Goal: Task Accomplishment & Management: Manage account settings

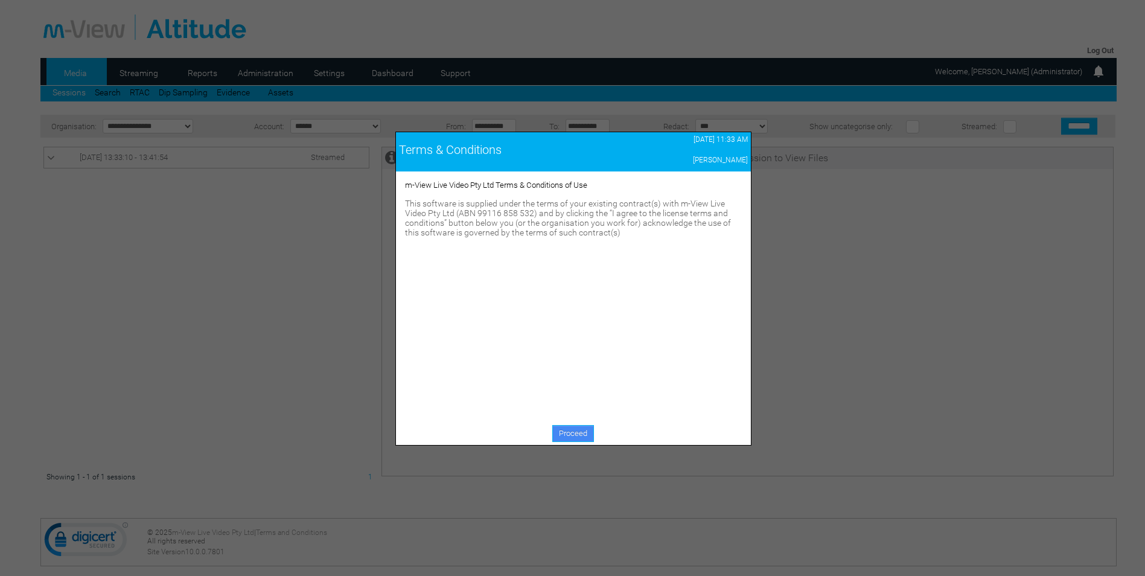
click at [585, 433] on link "Proceed" at bounding box center [573, 433] width 42 height 17
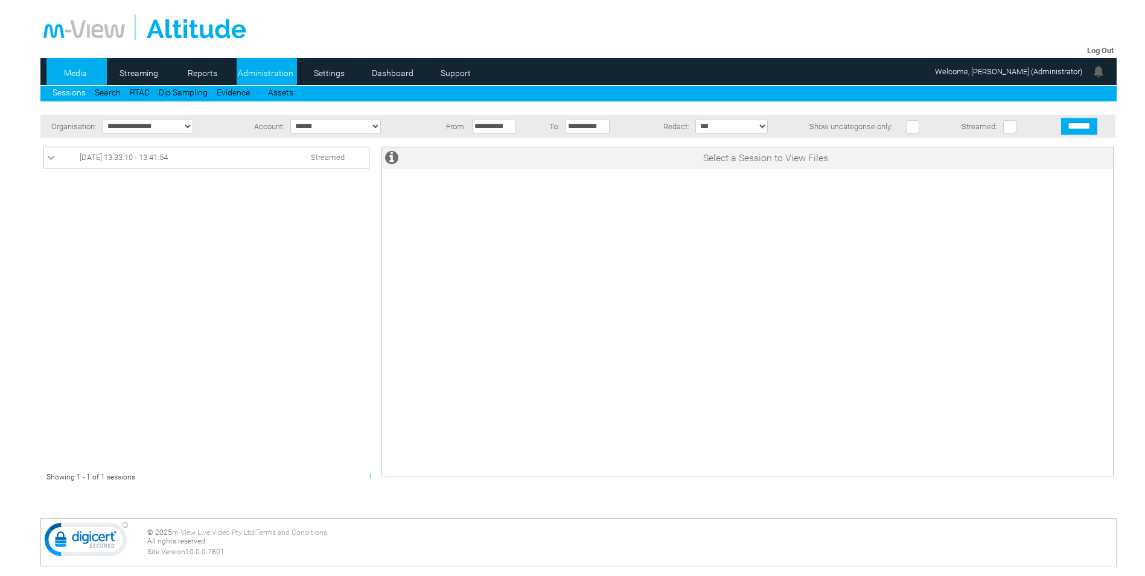
click at [266, 80] on link "Administration" at bounding box center [266, 73] width 59 height 18
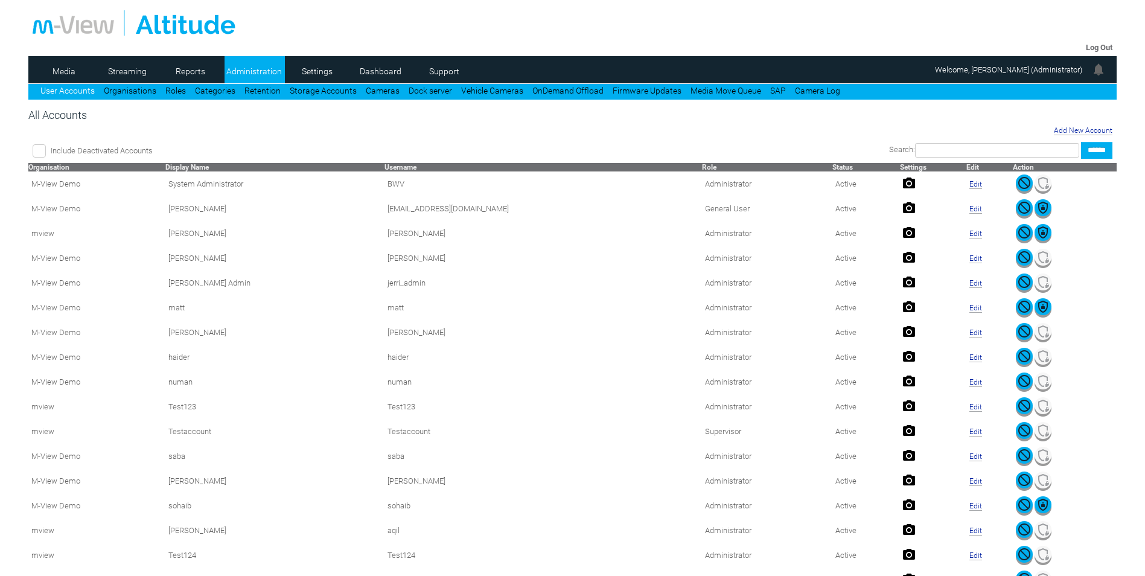
click at [1026, 155] on input "text" at bounding box center [997, 150] width 164 height 14
type input "*****"
click at [373, 94] on link "Cameras" at bounding box center [383, 91] width 34 height 10
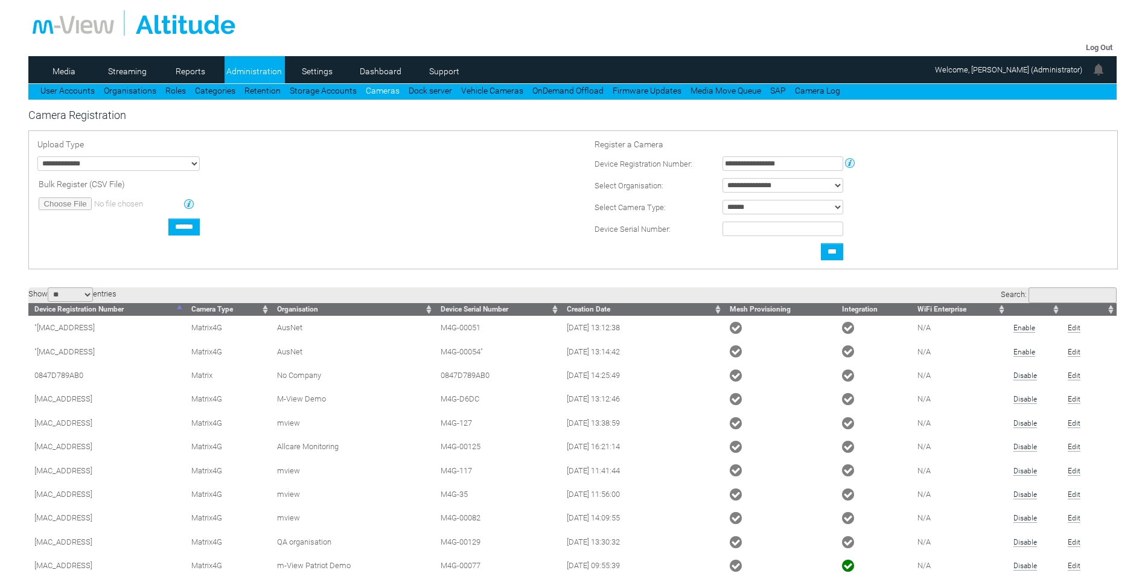
click at [1029, 294] on input "Search:" at bounding box center [1072, 295] width 88 height 16
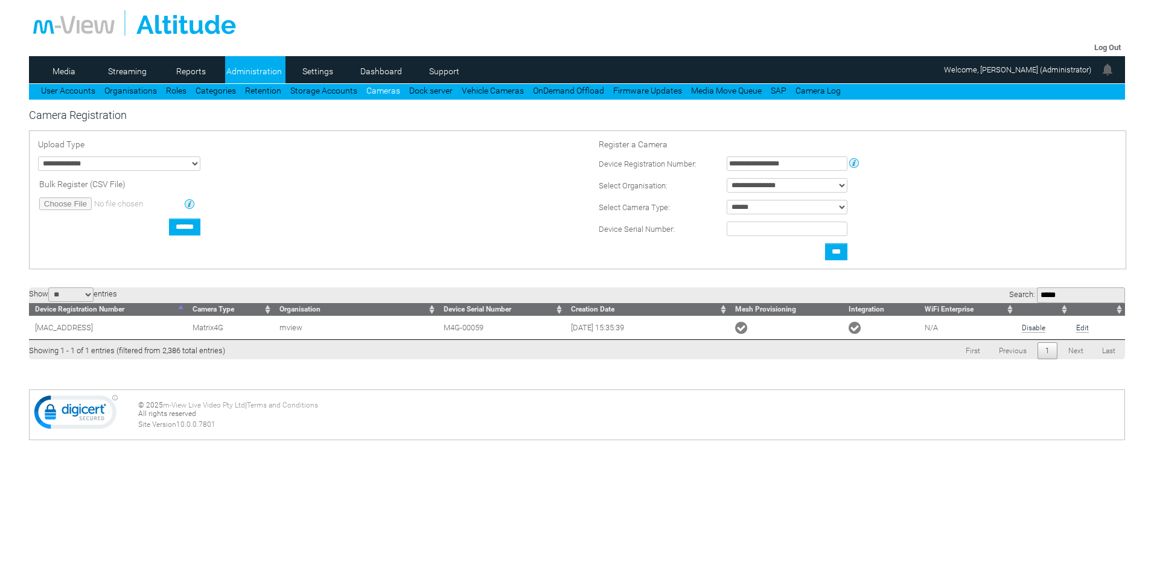
type input "*****"
drag, startPoint x: 107, startPoint y: 331, endPoint x: 24, endPoint y: 328, distance: 82.7
click at [24, 328] on form "Log Out Media Streaming 0 Reports Administration Settings Dashboard Support Use…" at bounding box center [577, 234] width 1154 height 469
click at [165, 370] on div "Log Out Media Streaming 0 Reports Administration Settings Dashboard Support Use…" at bounding box center [577, 234] width 1096 height 469
drag, startPoint x: 101, startPoint y: 325, endPoint x: 32, endPoint y: 334, distance: 70.0
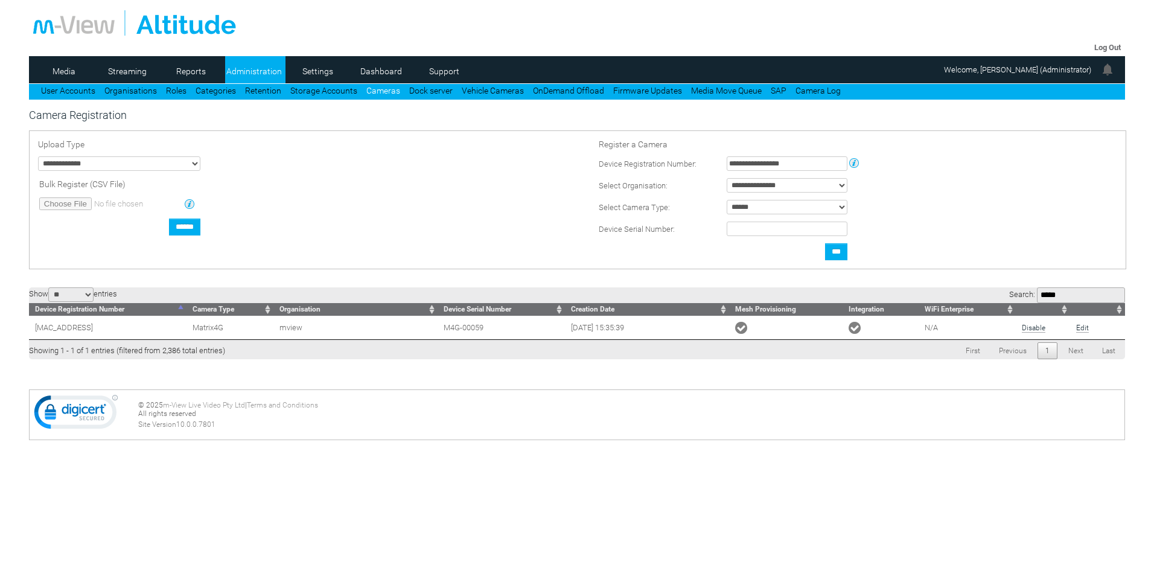
click at [32, 334] on td "[MAC_ADDRESS]" at bounding box center [107, 328] width 157 height 24
copy td "0:E7:A8:86:3C"
